Goal: Information Seeking & Learning: Compare options

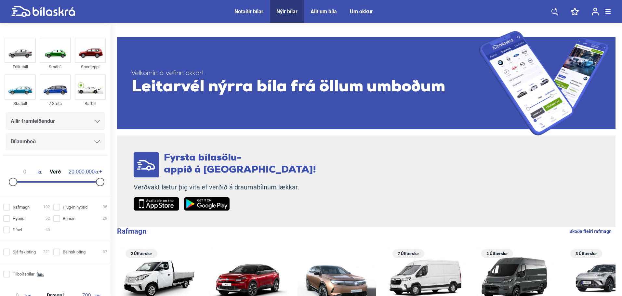
click at [249, 12] on div "Notaðir bílar" at bounding box center [248, 11] width 29 height 6
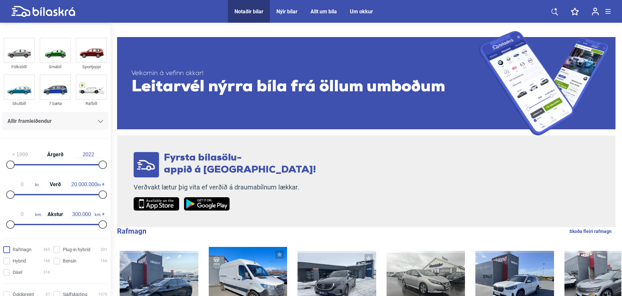
click at [7, 250] on input "Rafmagn 365" at bounding box center [27, 250] width 47 height 7
checkbox input "true"
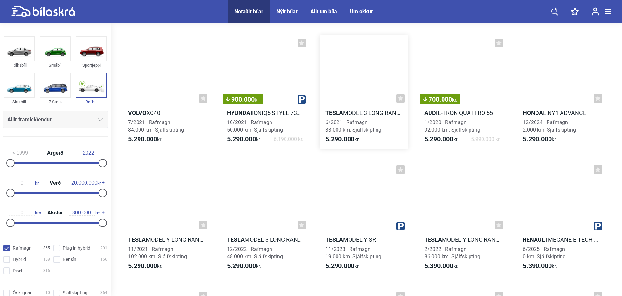
scroll to position [4129, 0]
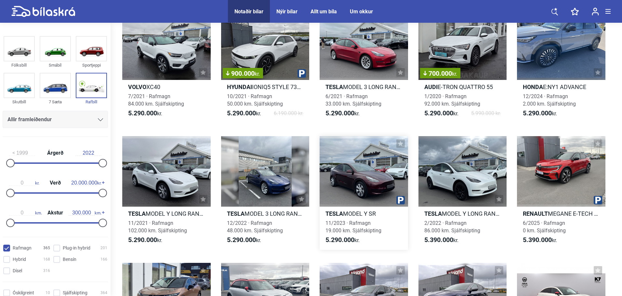
click at [351, 211] on h2 "Tesla MODEL Y SR" at bounding box center [364, 213] width 88 height 7
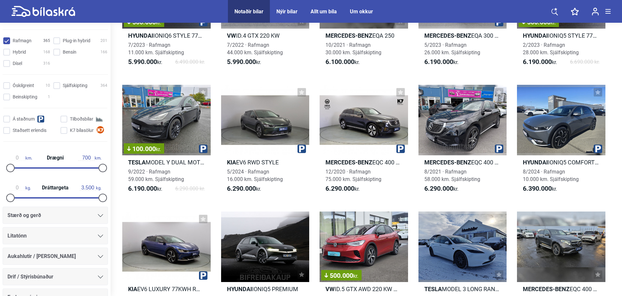
scroll to position [228, 0]
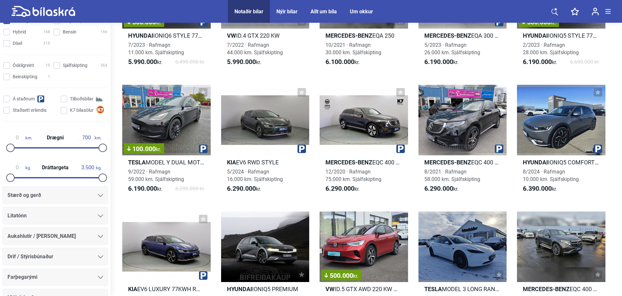
click at [98, 193] on div at bounding box center [100, 195] width 5 height 5
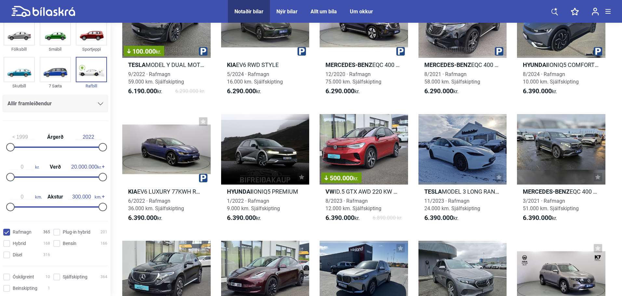
scroll to position [9, 0]
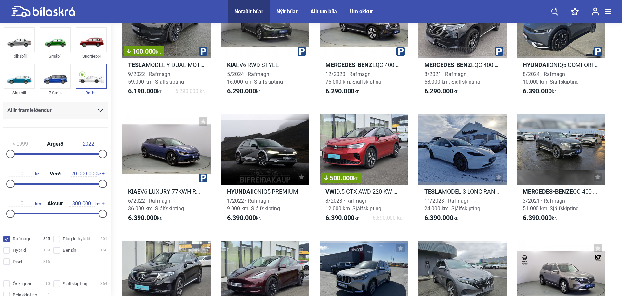
click at [99, 109] on icon at bounding box center [100, 110] width 5 height 3
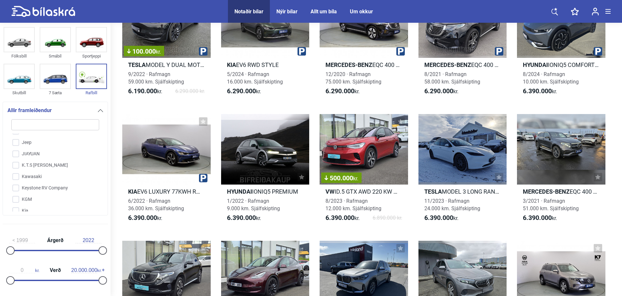
scroll to position [703, 0]
type input "t"
checkbox input "false"
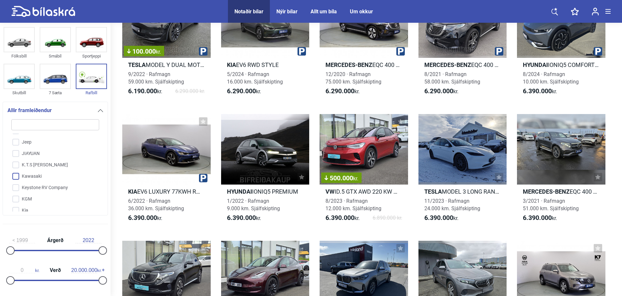
checkbox input "false"
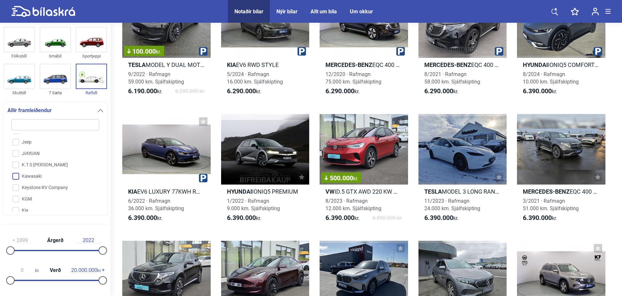
checkbox input "false"
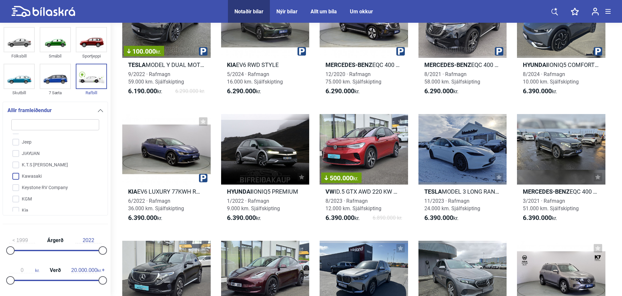
checkbox input "false"
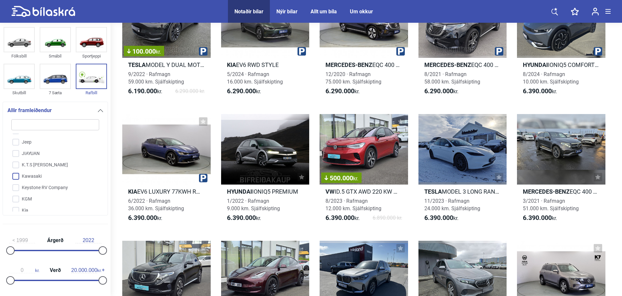
checkbox input "false"
type input "t"
click at [15, 204] on input "Tesla" at bounding box center [51, 209] width 88 height 11
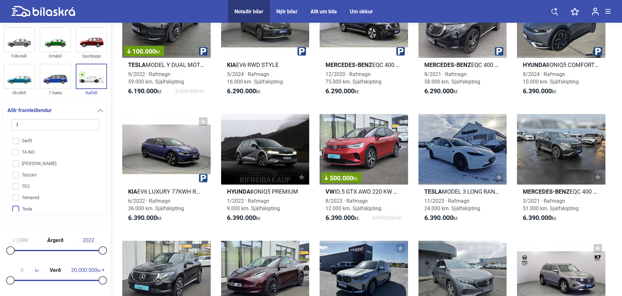
checkbox input "true"
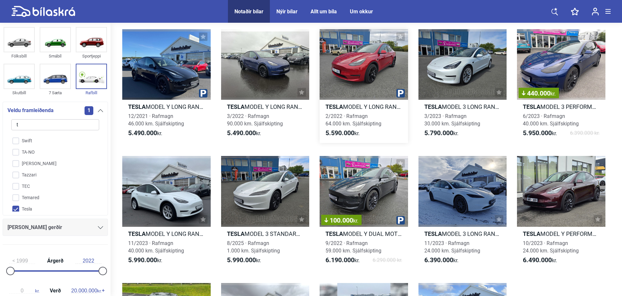
scroll to position [585, 0]
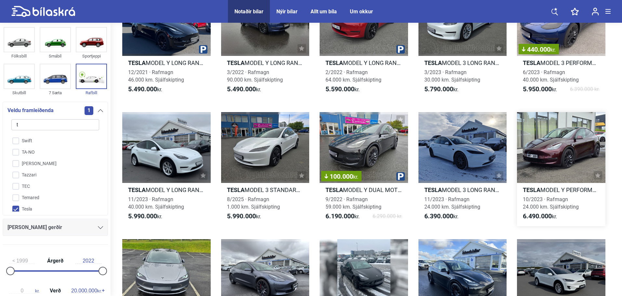
click at [555, 190] on h2 "Tesla MODEL Y PERFORMANCE" at bounding box center [561, 189] width 88 height 7
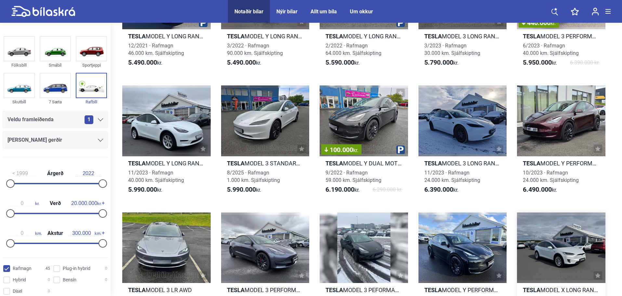
scroll to position [593, 0]
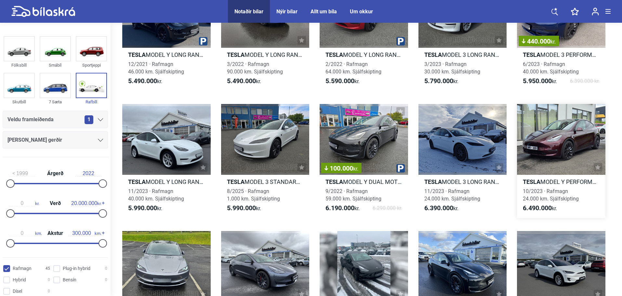
click at [562, 180] on h2 "Tesla MODEL Y PERFORMANCE" at bounding box center [561, 181] width 88 height 7
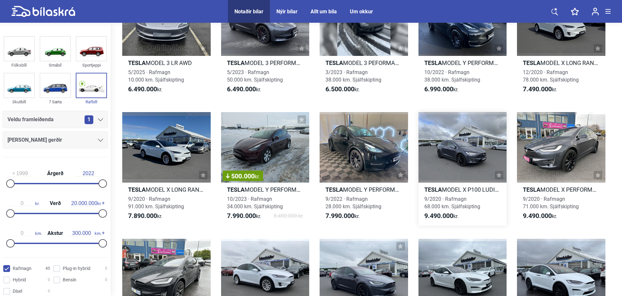
scroll to position [869, 0]
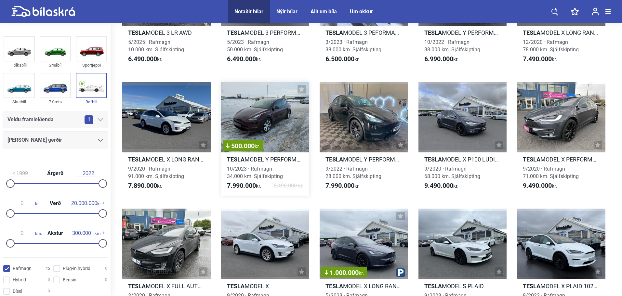
click at [244, 165] on div "10/2023 · Rafmagn 34.000 km. Sjálfskipting" at bounding box center [265, 172] width 88 height 15
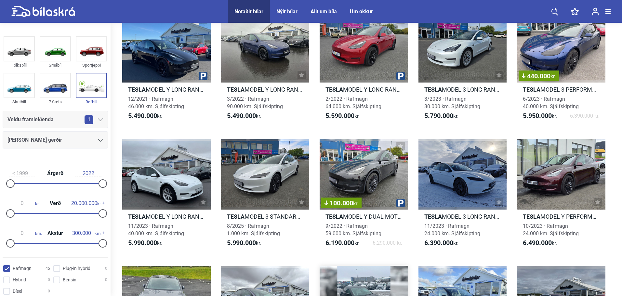
scroll to position [512, 0]
